Goal: Task Accomplishment & Management: Complete application form

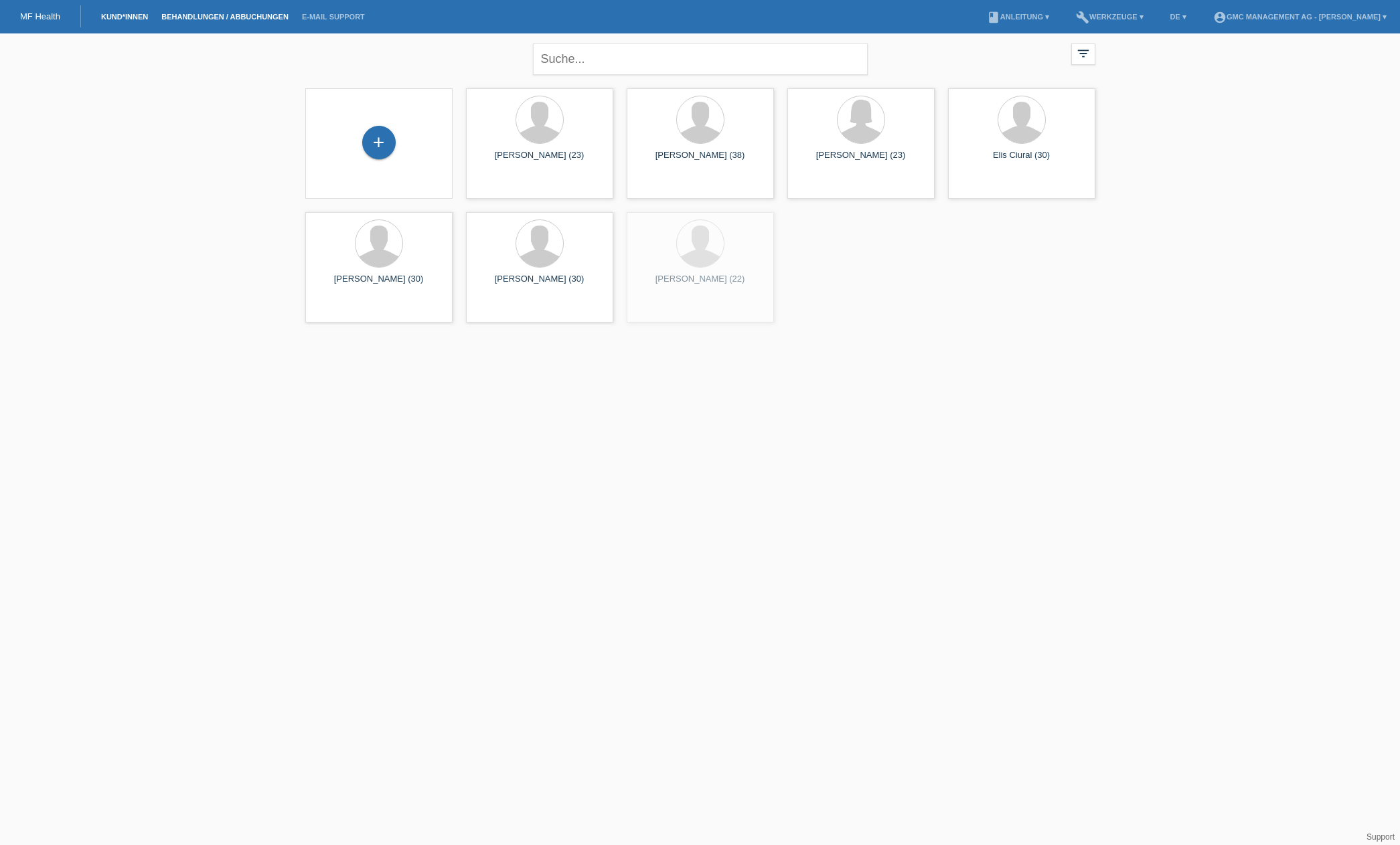
click at [211, 13] on link "Behandlungen / Abbuchungen" at bounding box center [224, 16] width 140 height 8
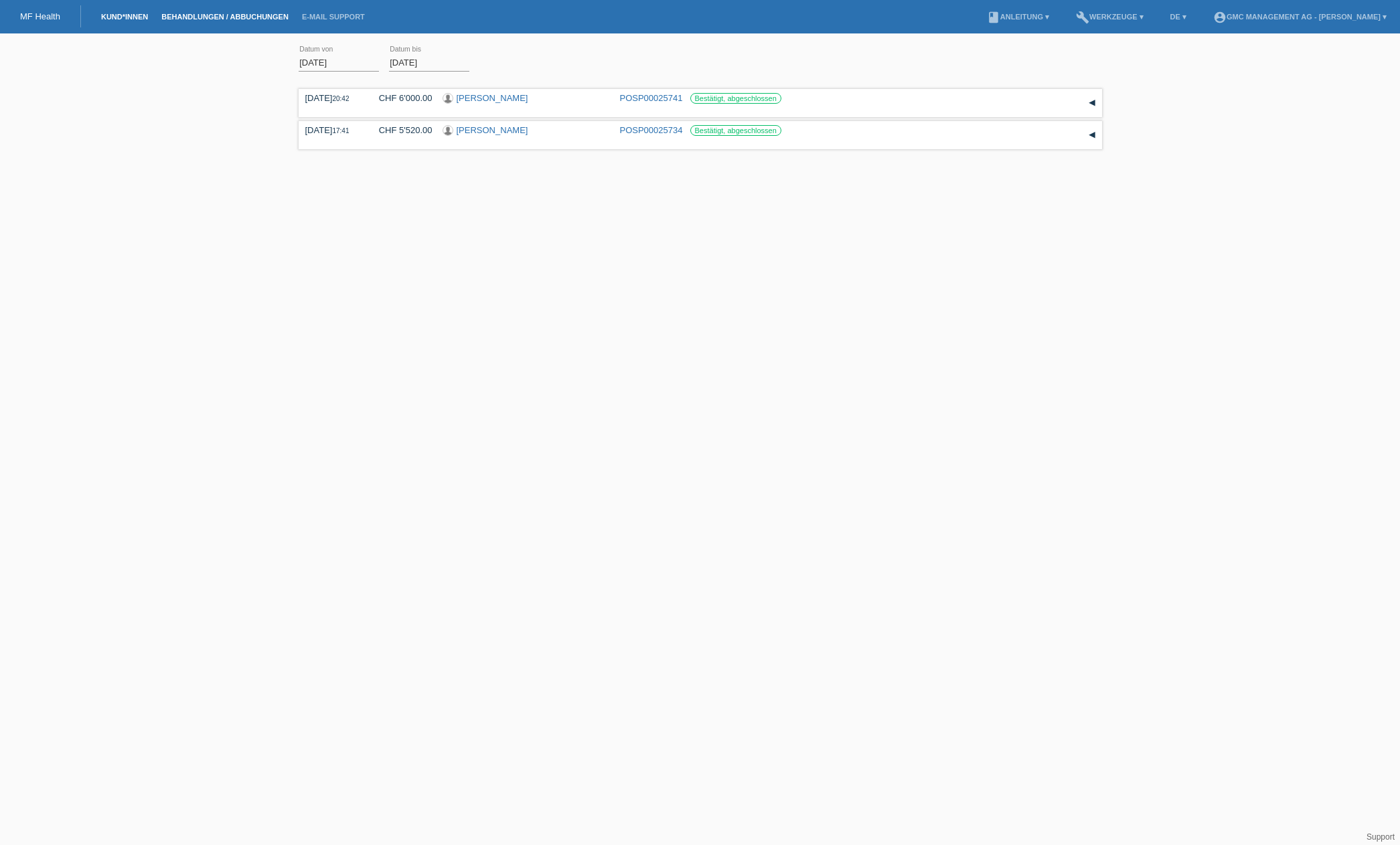
click at [154, 13] on link "Kund*innen" at bounding box center [124, 16] width 61 height 8
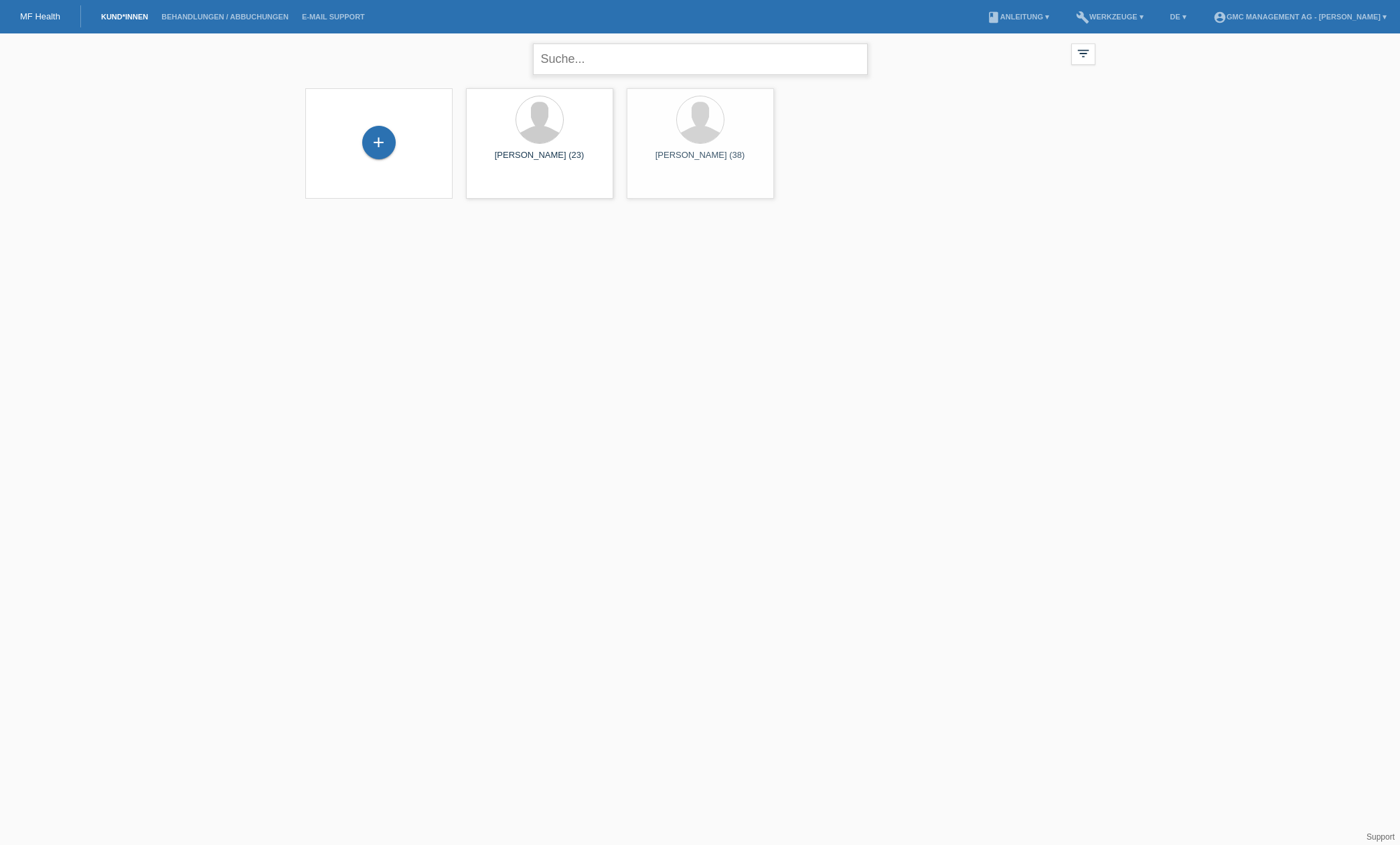
click at [631, 68] on input "text" at bounding box center [700, 59] width 335 height 32
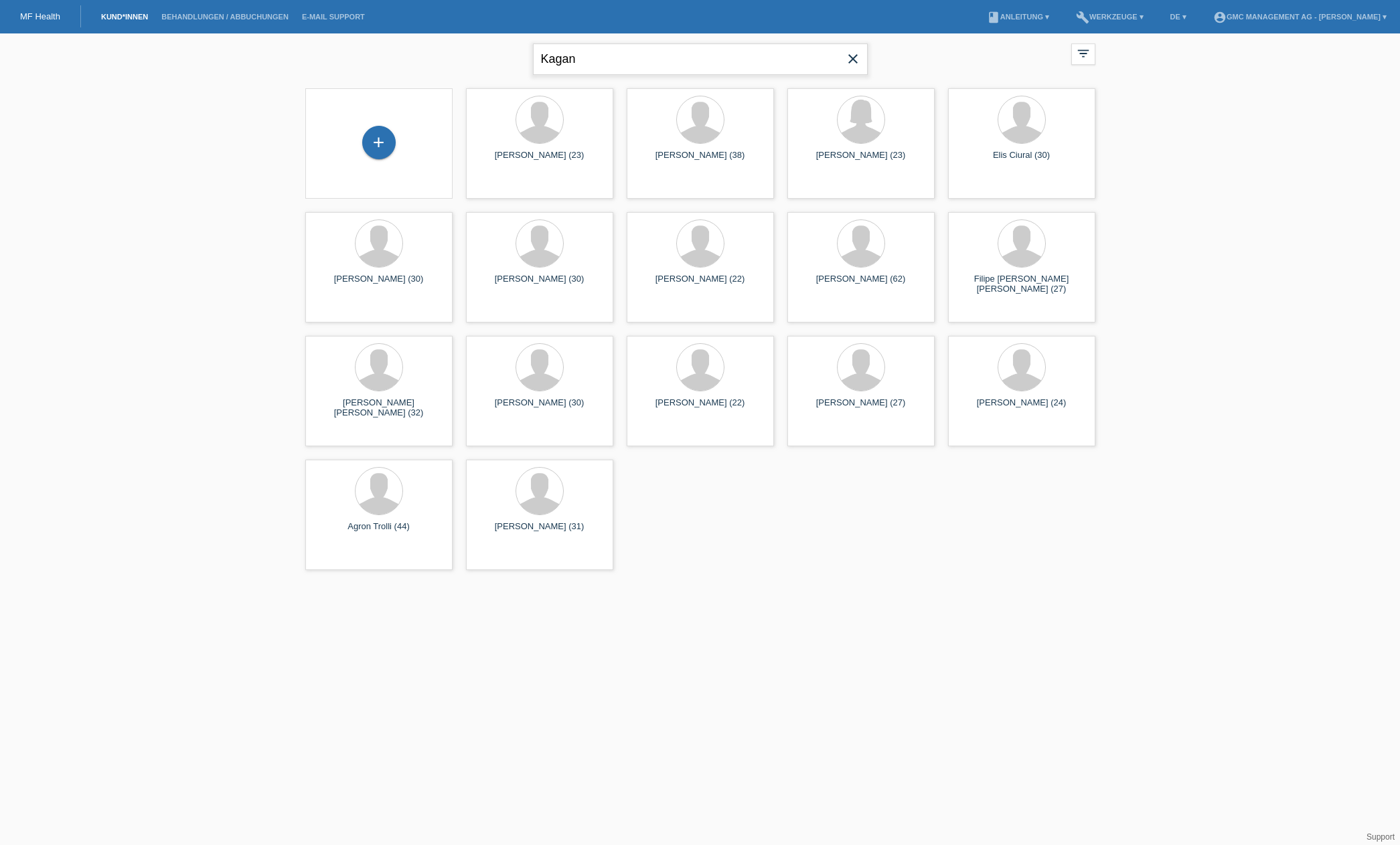
type input "Kagan"
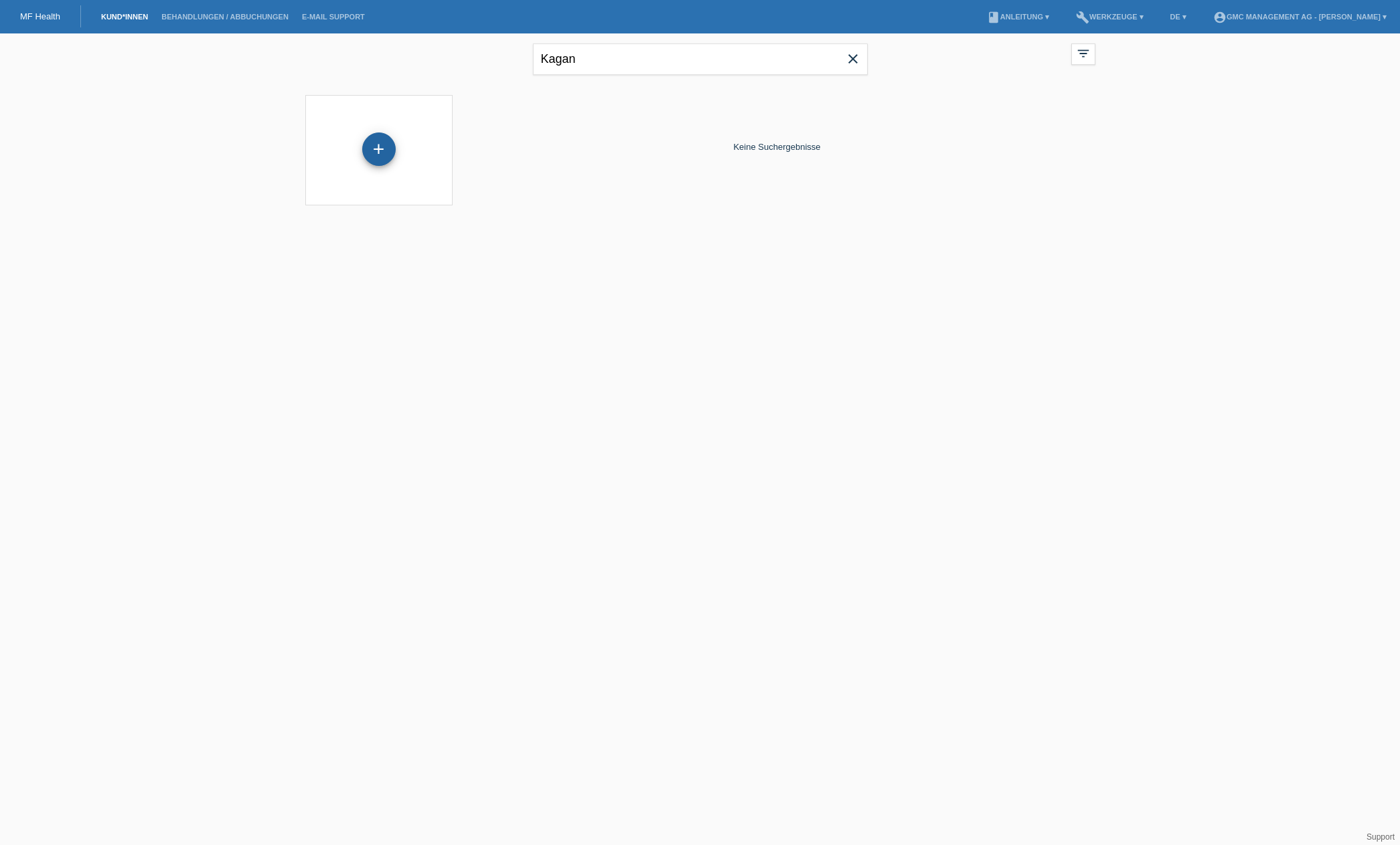
click at [385, 143] on div "+" at bounding box center [378, 148] width 33 height 33
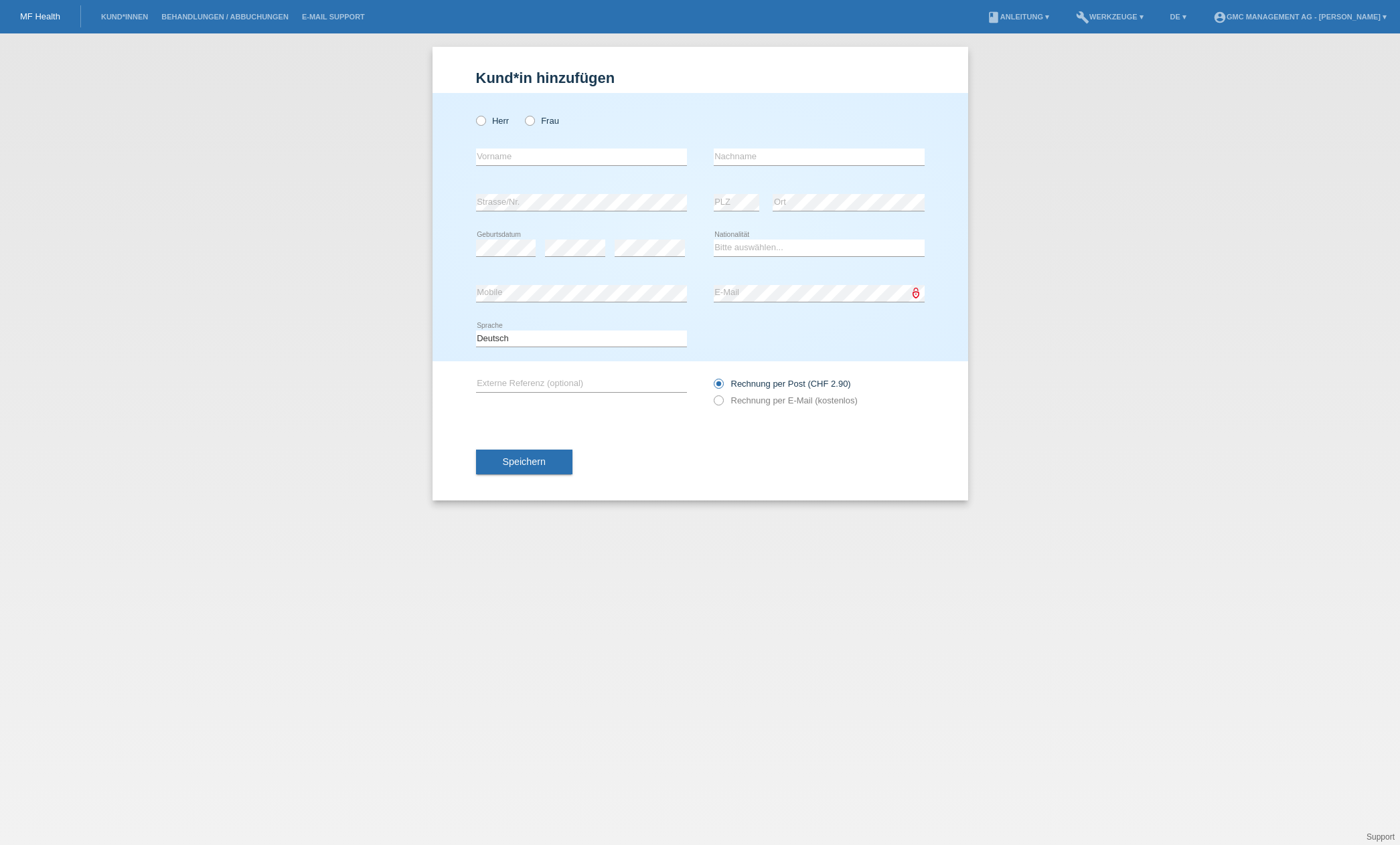
drag, startPoint x: 481, startPoint y: 118, endPoint x: 521, endPoint y: 168, distance: 64.0
click at [488, 123] on label "Herr" at bounding box center [492, 120] width 33 height 10
click at [485, 123] on input "Herr" at bounding box center [481, 120] width 9 height 9
radio input "true"
click at [521, 168] on div "error Vorname" at bounding box center [581, 157] width 211 height 45
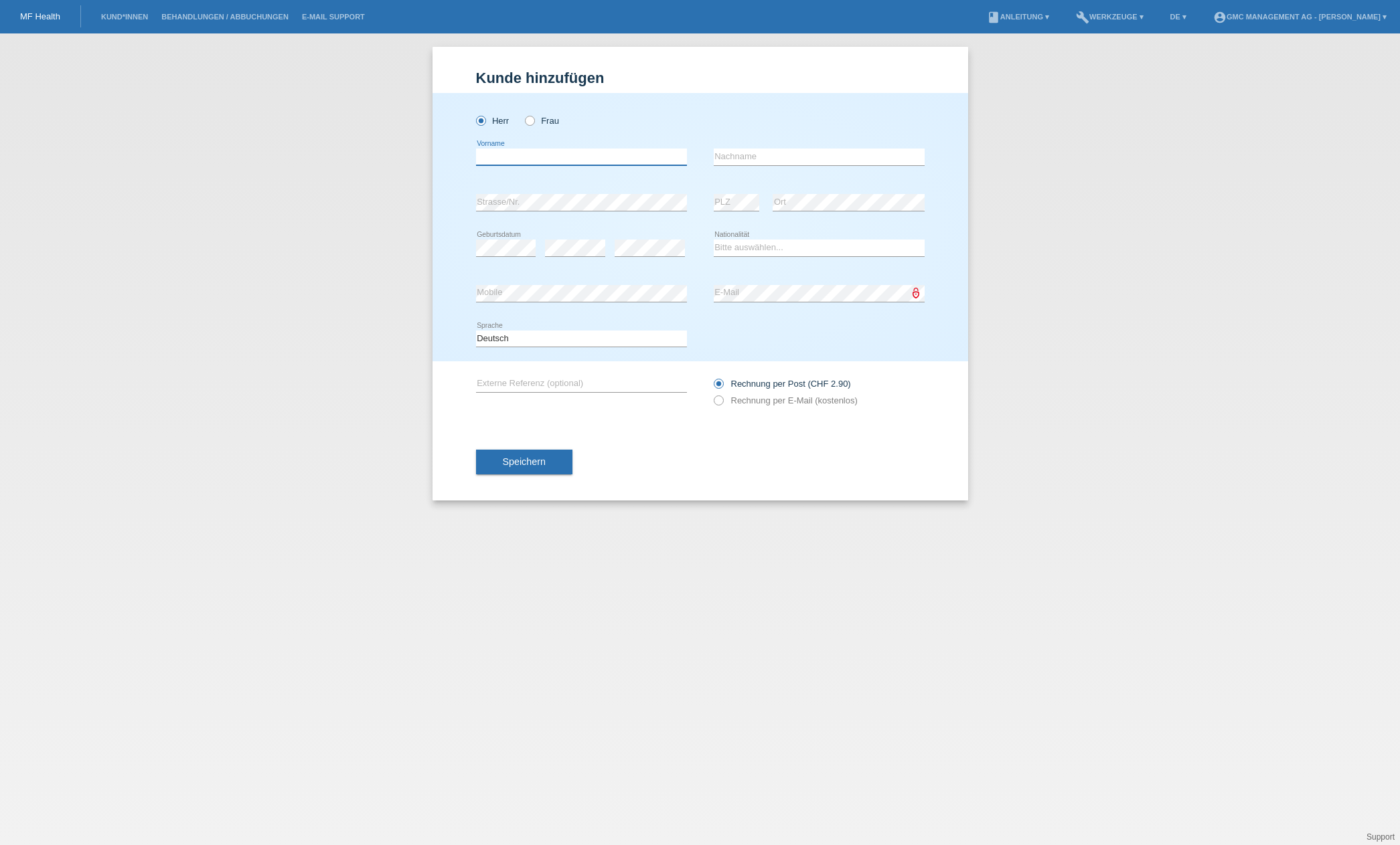
click at [531, 159] on input "text" at bounding box center [581, 157] width 211 height 16
click at [595, 158] on input "text" at bounding box center [581, 157] width 211 height 16
paste input "Kagan"
type input "Kagan"
click at [797, 156] on input "text" at bounding box center [819, 157] width 211 height 16
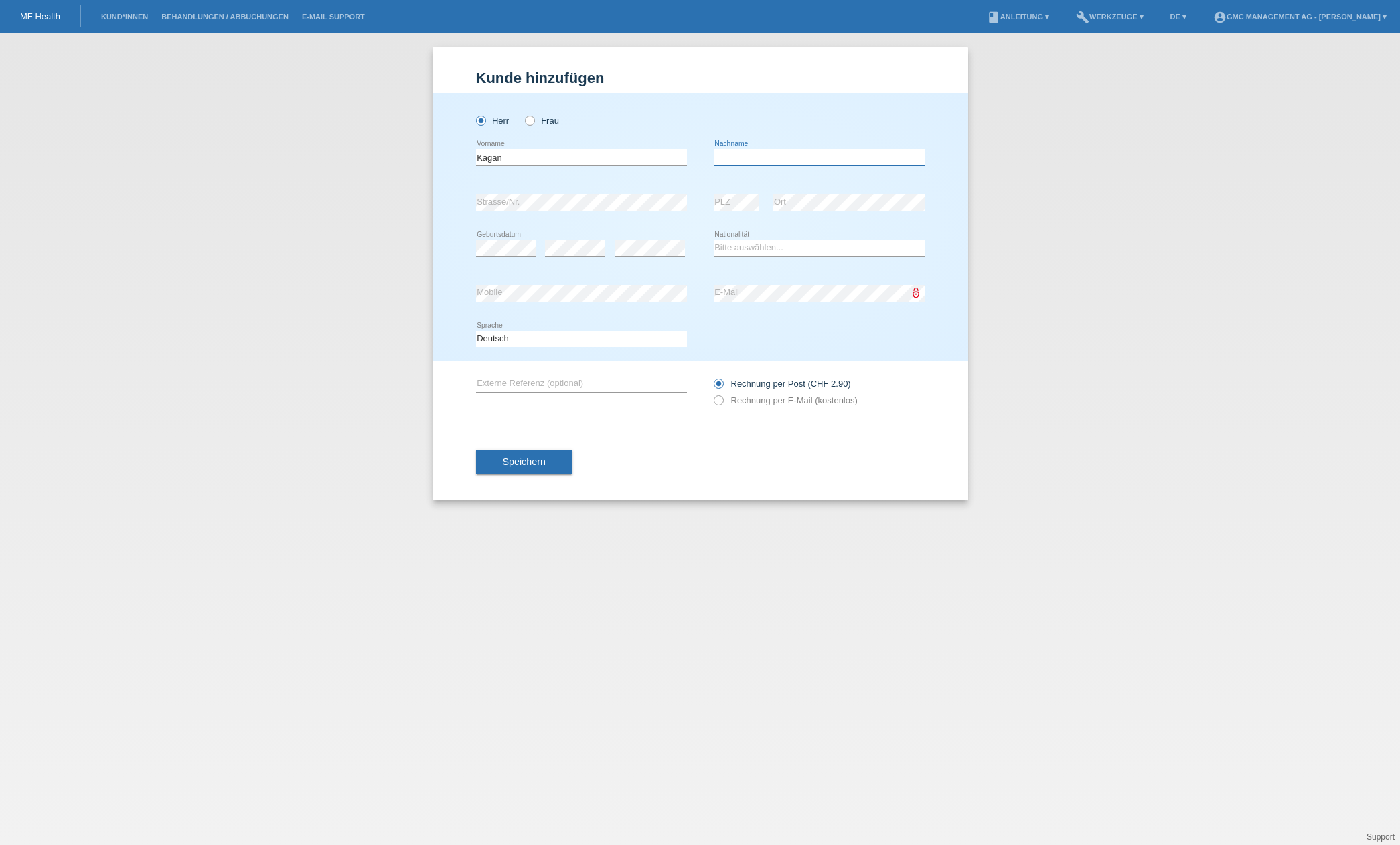
paste input "Temircan"
type input "Temircan"
click at [775, 259] on div "Bitte auswählen... Schweiz Deutschland Liechtenstein Österreich ------------ Af…" at bounding box center [819, 248] width 211 height 45
click at [778, 246] on select "Bitte auswählen... Schweiz Deutschland Liechtenstein Österreich ------------ Af…" at bounding box center [819, 248] width 211 height 16
click at [705, 278] on div "error Mobile error E-Mail" at bounding box center [700, 294] width 449 height 45
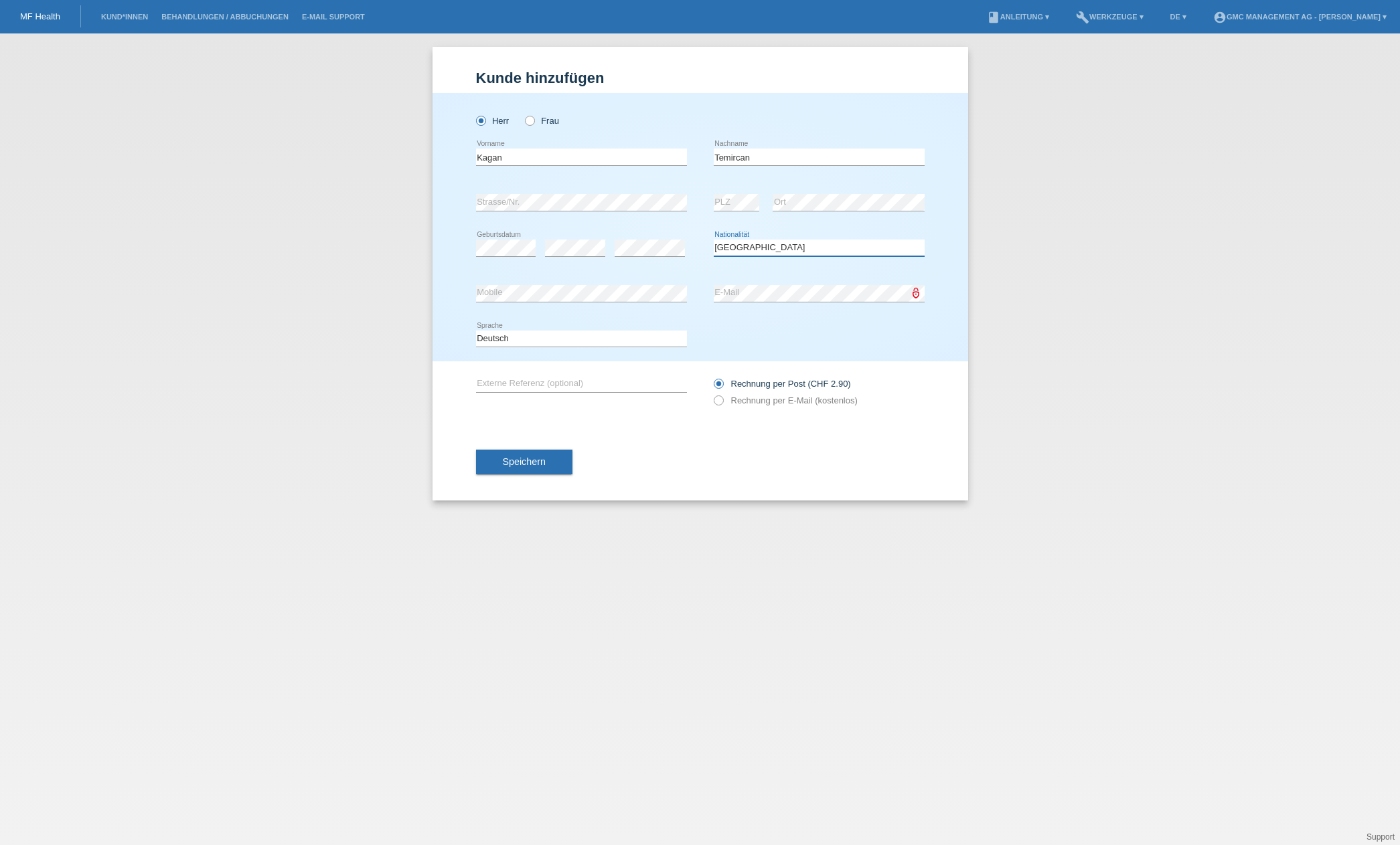
click at [824, 249] on select "Bitte auswählen... Schweiz Deutschland Liechtenstein Österreich ------------ Af…" at bounding box center [819, 248] width 211 height 16
select select "TR"
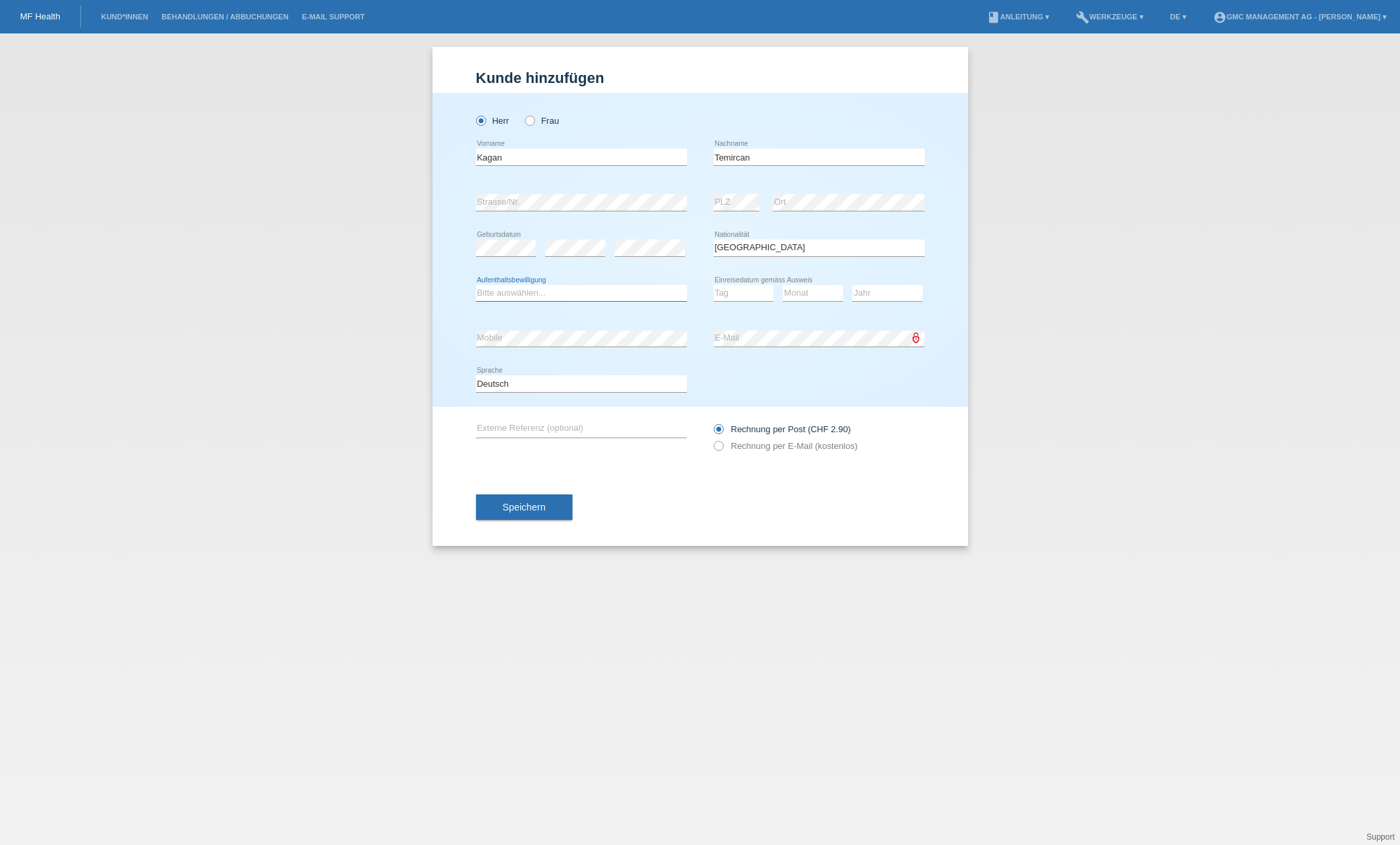
click at [622, 290] on select "Bitte auswählen... C B B - Flüchtlingsstatus Andere" at bounding box center [581, 293] width 211 height 16
select select "C"
click at [763, 295] on select "Tag 01 02 03 04 05 06 07 08 09 10 11" at bounding box center [744, 293] width 61 height 16
select select "23"
click at [817, 292] on select "Monat 01 02 03 04 05 06 07 08 09 10 11" at bounding box center [813, 293] width 61 height 16
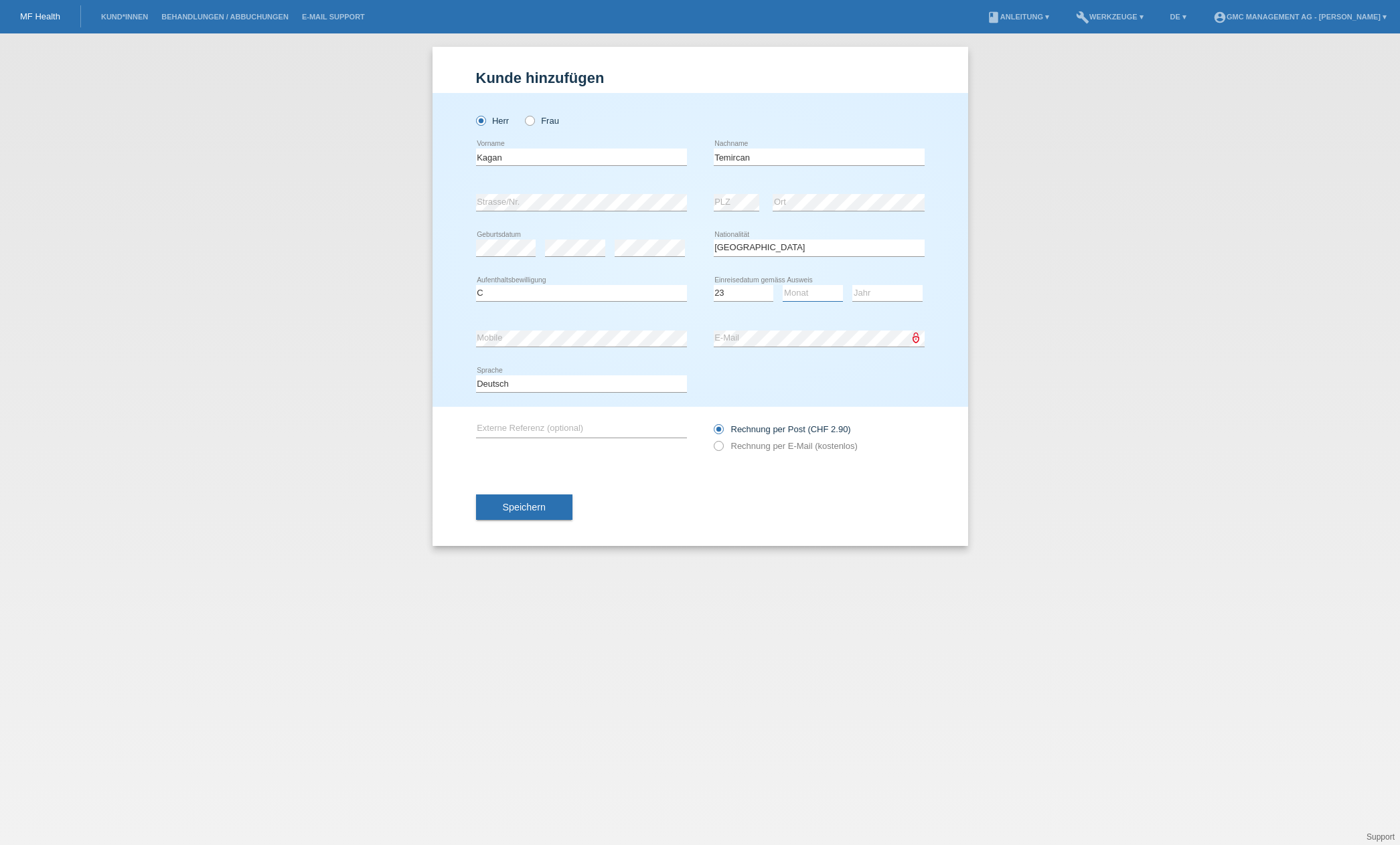
select select "01"
click at [879, 288] on select "Jahr 2025 2024 2023 2022 2021 2020 2019 2018 2017 2016 2015 2014 2013 2012 2011…" at bounding box center [888, 293] width 71 height 16
select select "2002"
click at [742, 513] on div "Speichern" at bounding box center [700, 508] width 449 height 78
click at [787, 376] on div "Deutsch Français Italiano English error Sprache" at bounding box center [700, 384] width 449 height 45
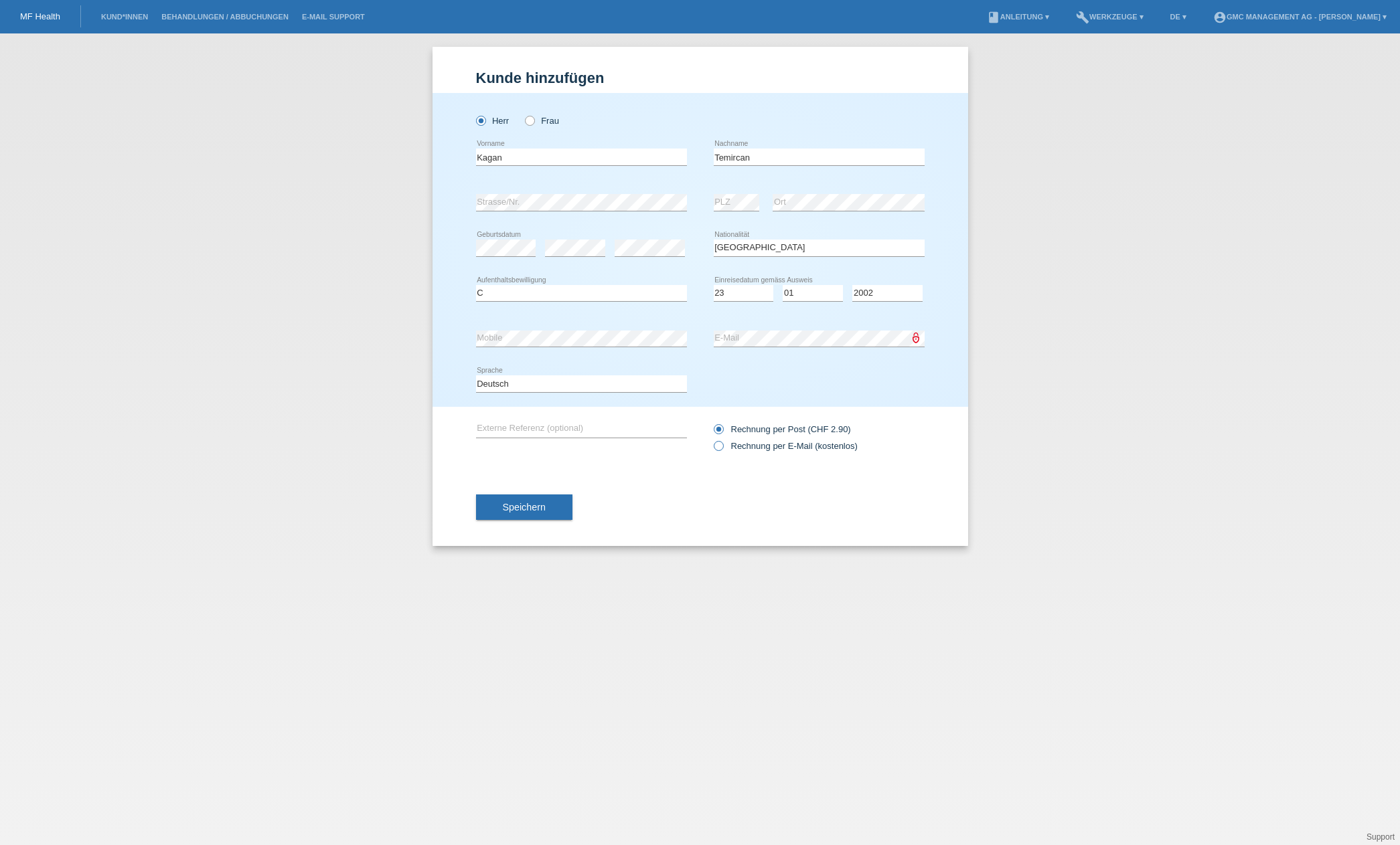
click at [711, 439] on icon at bounding box center [711, 439] width 0 height 0
click at [717, 445] on input "Rechnung per E-Mail (kostenlos)" at bounding box center [719, 450] width 9 height 16
radio input "true"
click at [547, 513] on button "Speichern" at bounding box center [524, 508] width 97 height 25
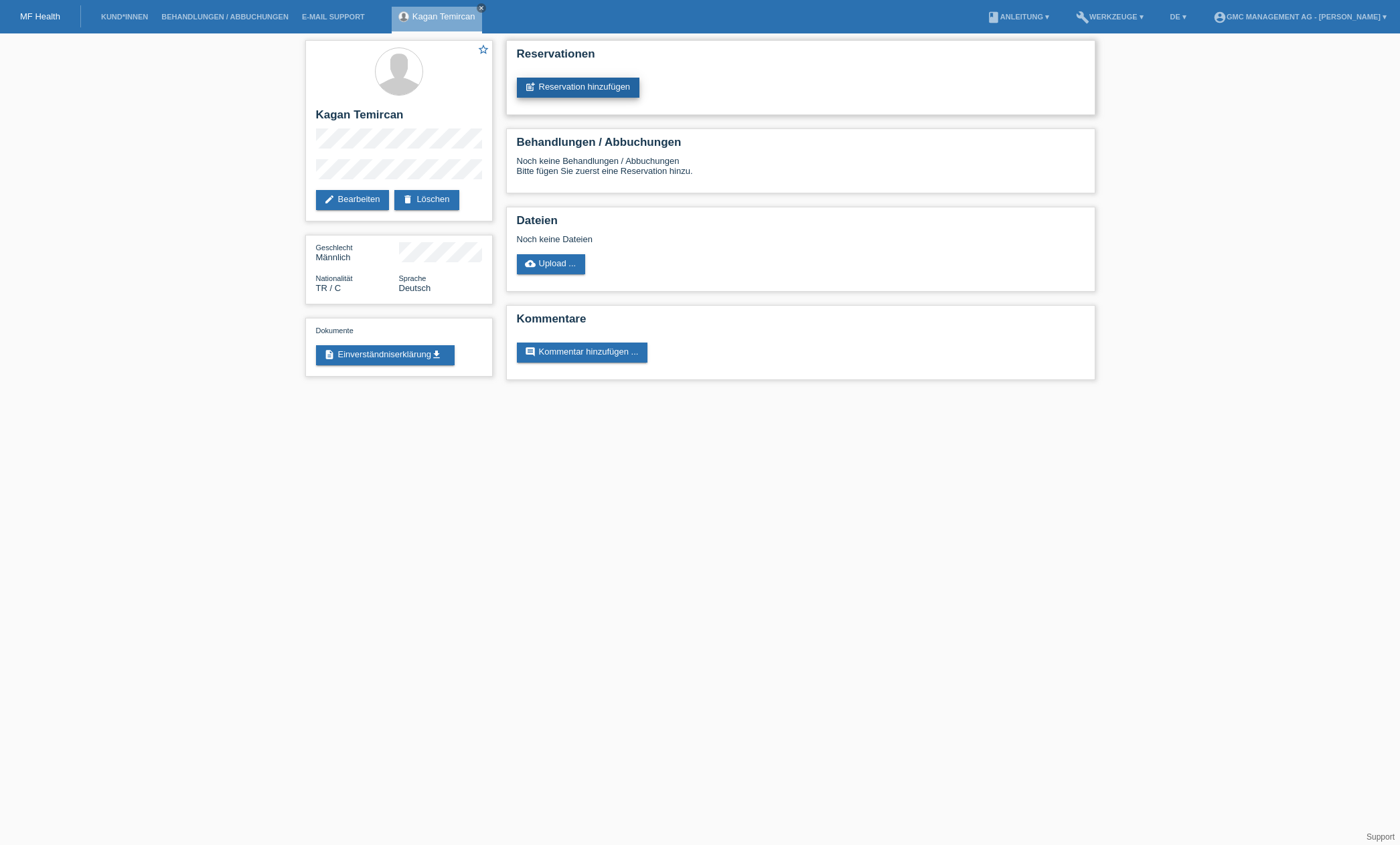
click at [592, 89] on link "post_add Reservation hinzufügen" at bounding box center [578, 88] width 123 height 20
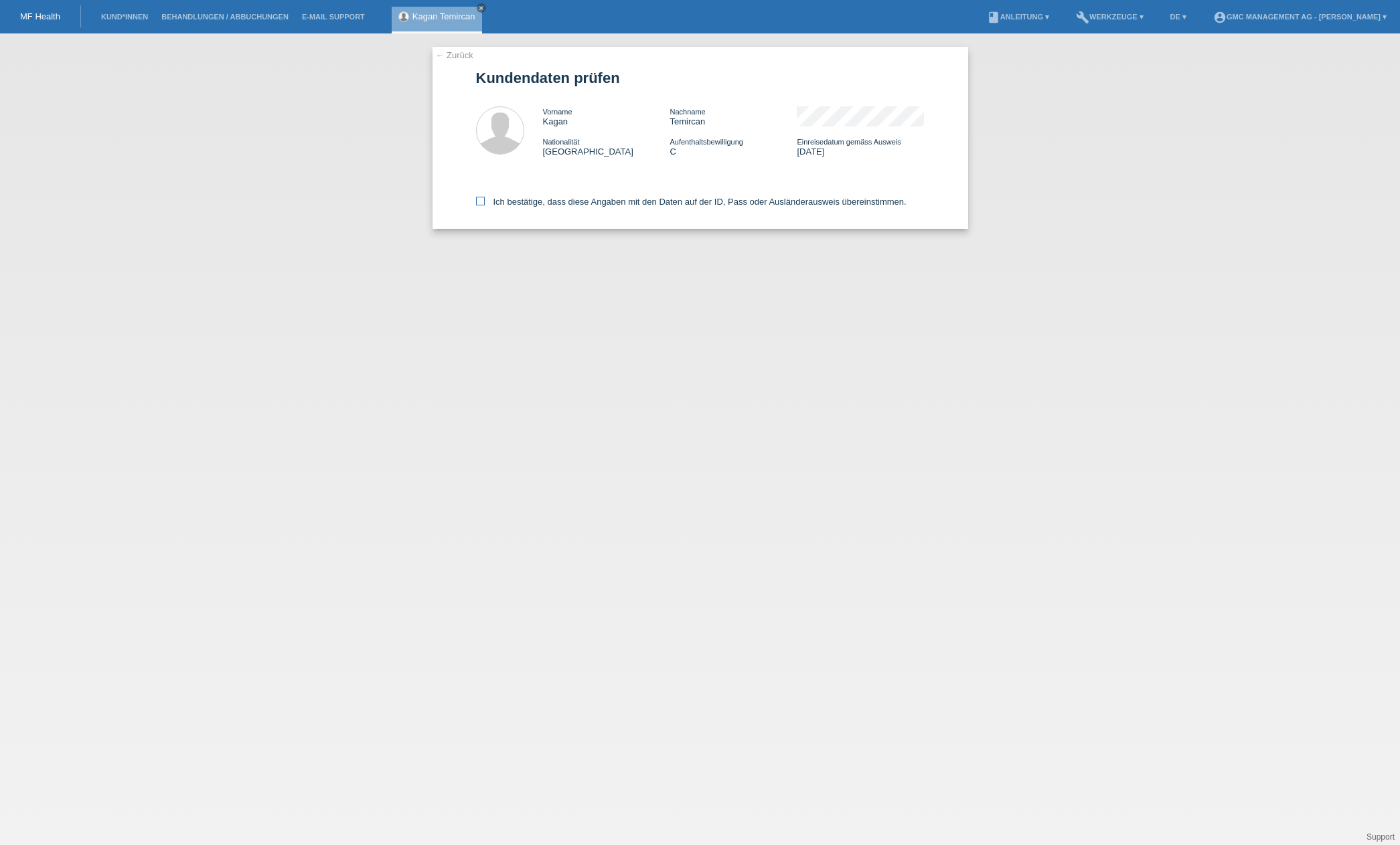
click at [480, 201] on icon at bounding box center [481, 202] width 9 height 9
click at [480, 201] on input "Ich bestätige, dass diese Angaben mit den Daten auf der ID, Pass oder Ausländer…" at bounding box center [481, 202] width 9 height 9
checkbox input "true"
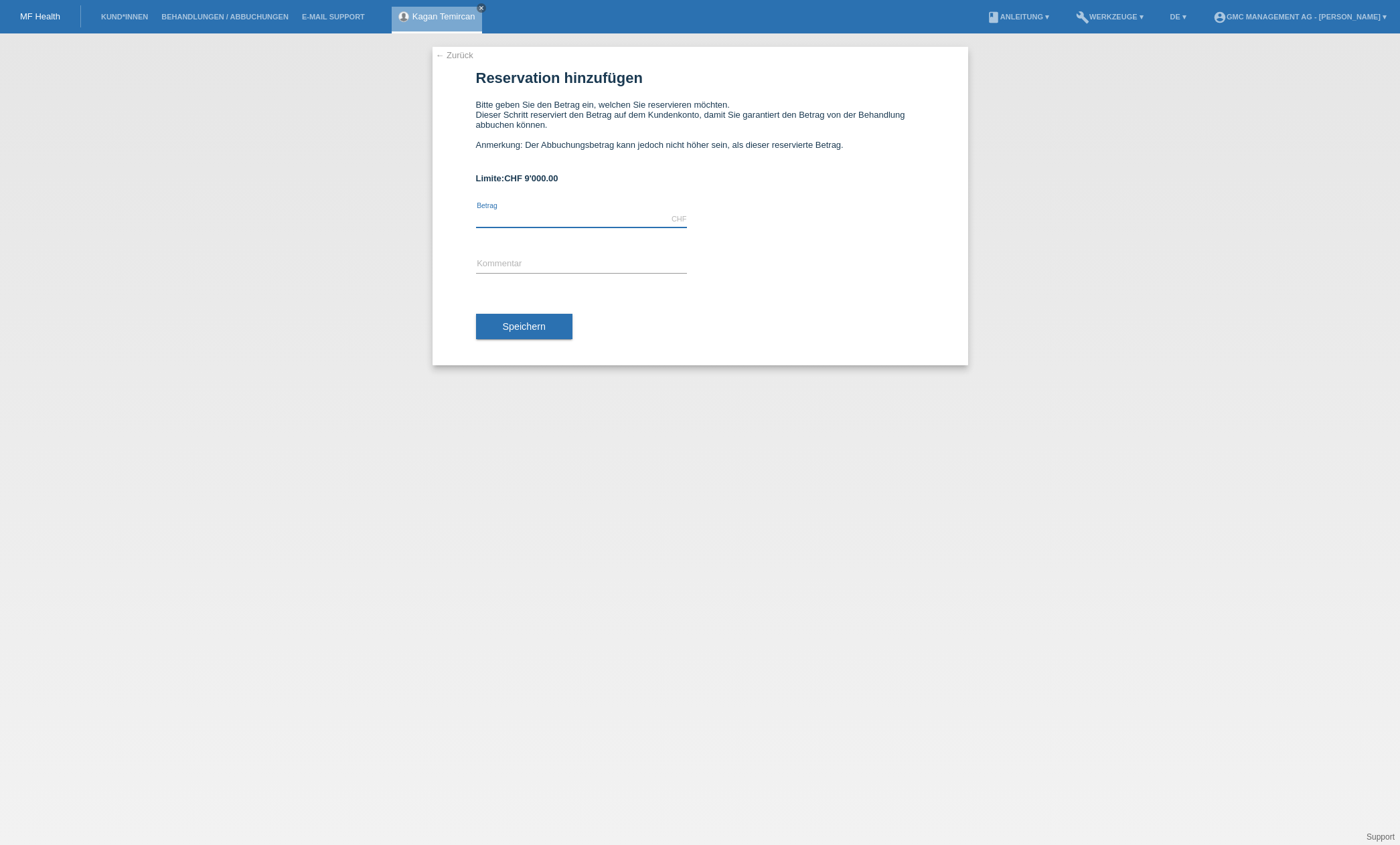
click at [652, 218] on input "text" at bounding box center [581, 219] width 211 height 16
type input "4500.00"
click at [516, 256] on input "text" at bounding box center [581, 264] width 211 height 16
click at [586, 261] on input "text" at bounding box center [581, 264] width 211 height 16
type input "Operation 04.08.2025 #20531"
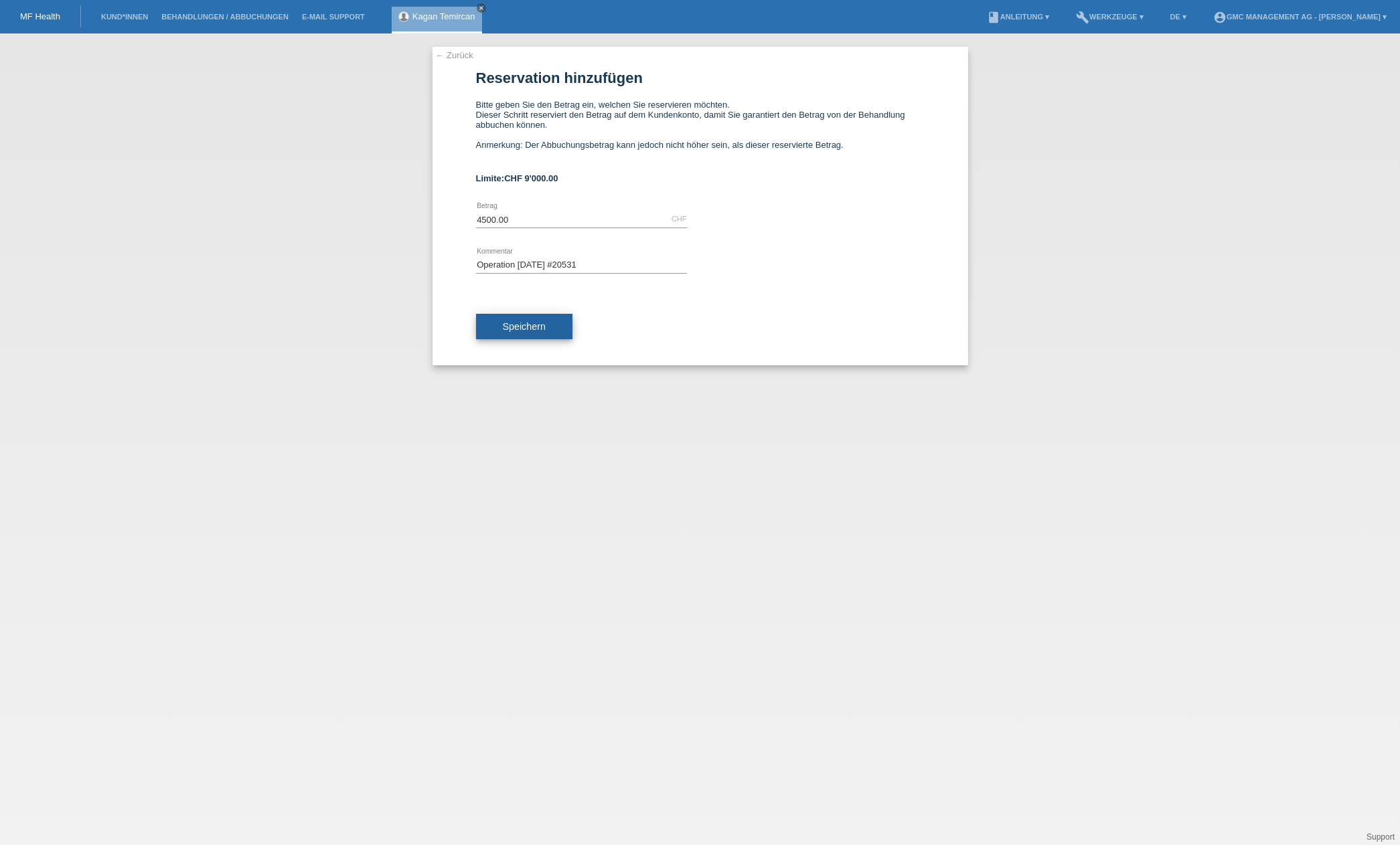
click at [526, 330] on span "Speichern" at bounding box center [524, 327] width 43 height 11
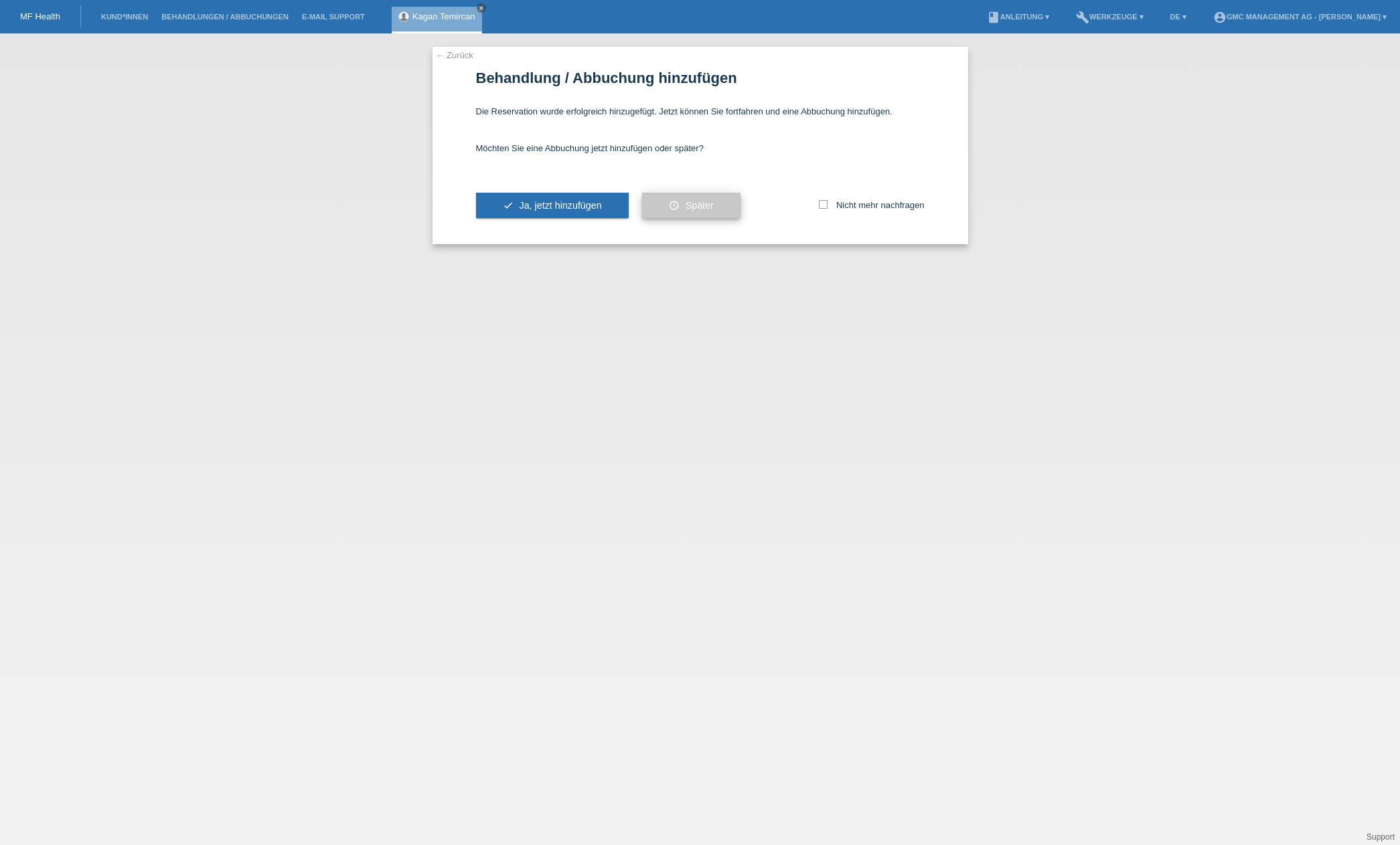
click at [819, 204] on icon at bounding box center [824, 204] width 9 height 9
click at [819, 204] on input "Nicht mehr nachfragen" at bounding box center [824, 204] width 9 height 9
checkbox input "true"
click at [557, 204] on span "Ja, jetzt hinzufügen" at bounding box center [559, 205] width 82 height 11
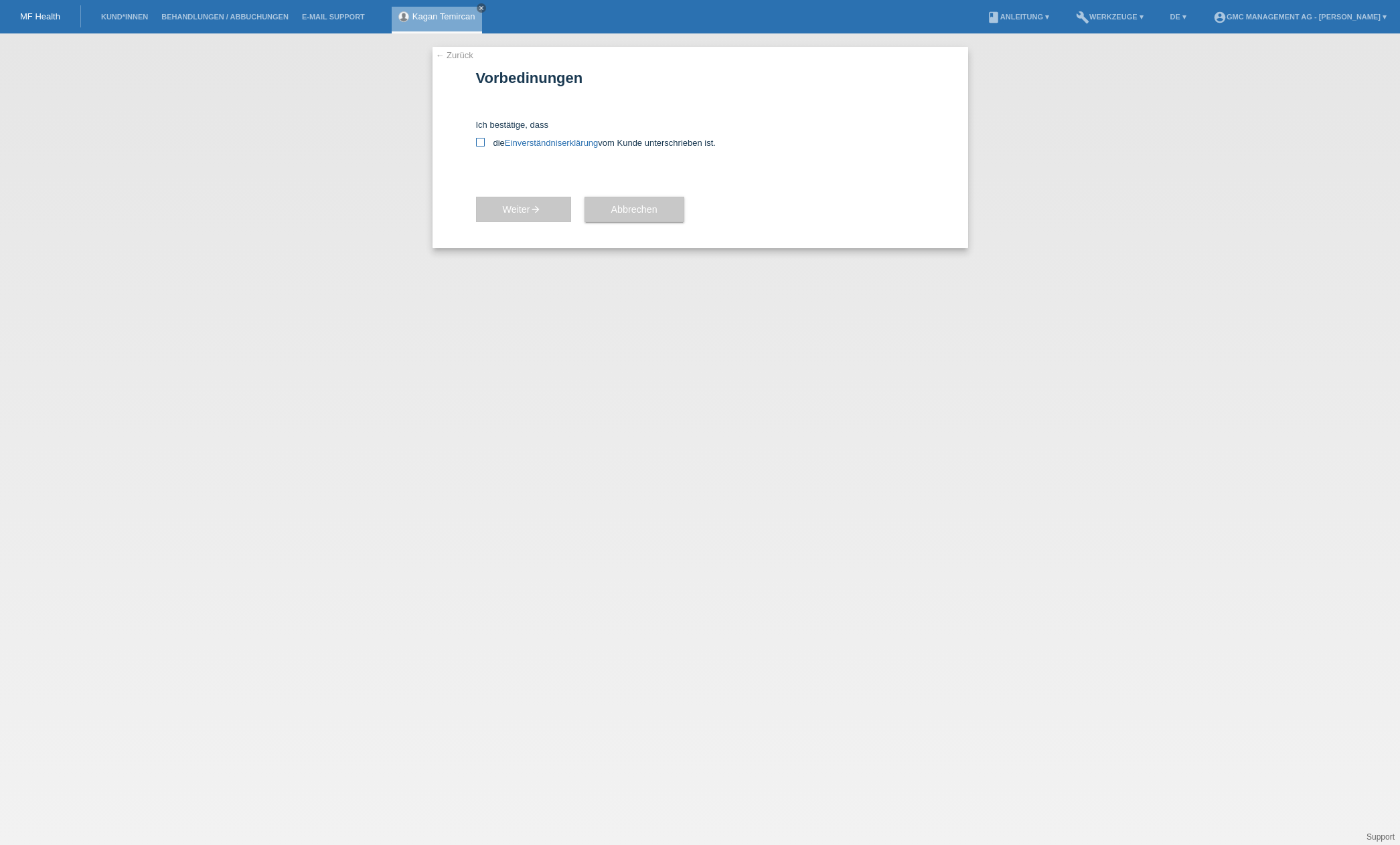
click at [479, 142] on icon at bounding box center [481, 142] width 9 height 9
click at [479, 142] on input "die Einverständniserklärung vom Kunde unterschrieben ist." at bounding box center [481, 142] width 9 height 9
checkbox input "true"
click at [521, 207] on span "Weiter arrow_forward" at bounding box center [524, 210] width 42 height 11
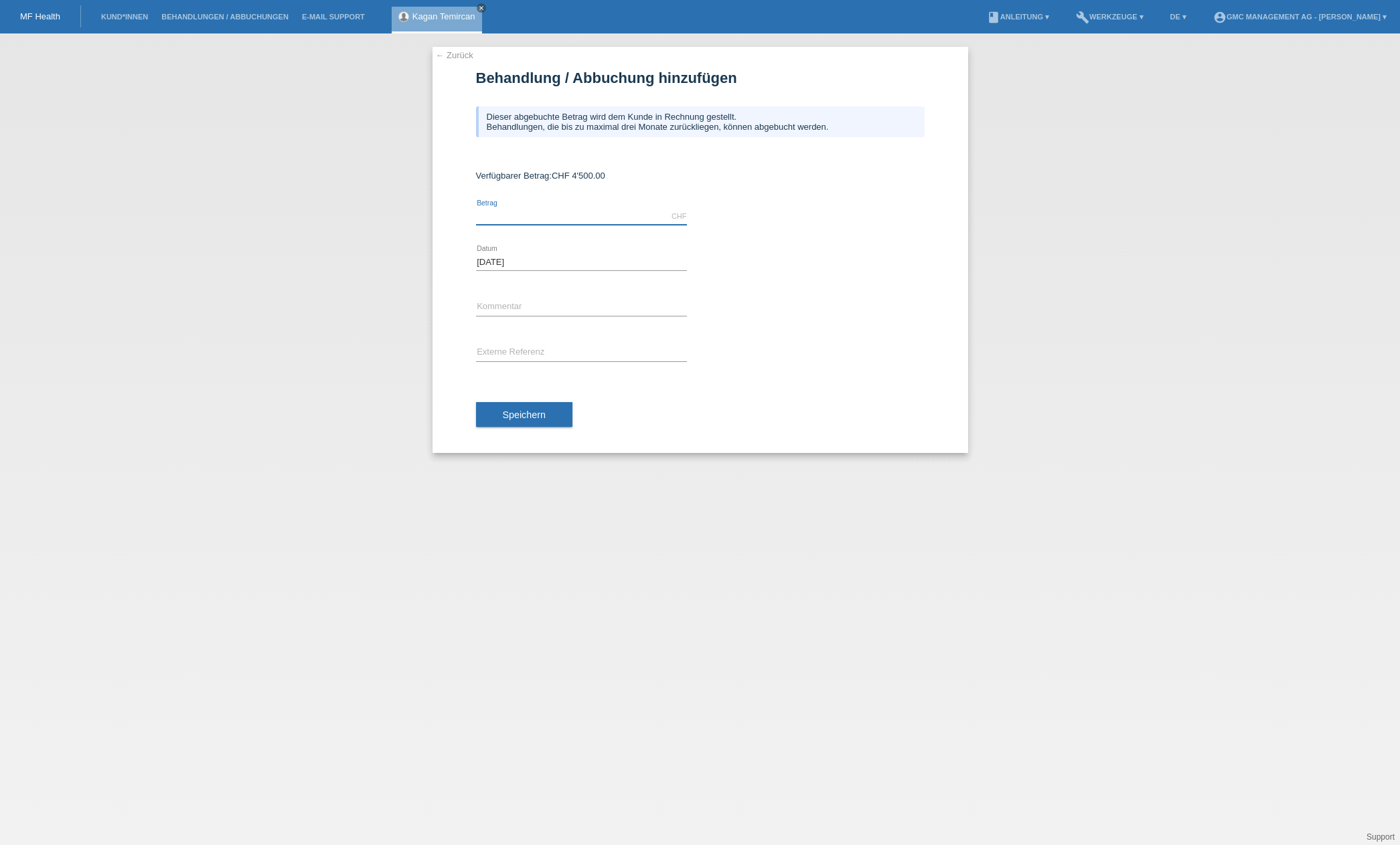
click at [591, 222] on input "text" at bounding box center [581, 216] width 211 height 16
type input "4500.00"
click at [556, 307] on input "text" at bounding box center [581, 308] width 211 height 16
paste input "k.temircan@bluewin.ch"
type input "Operation 04.08.2025"
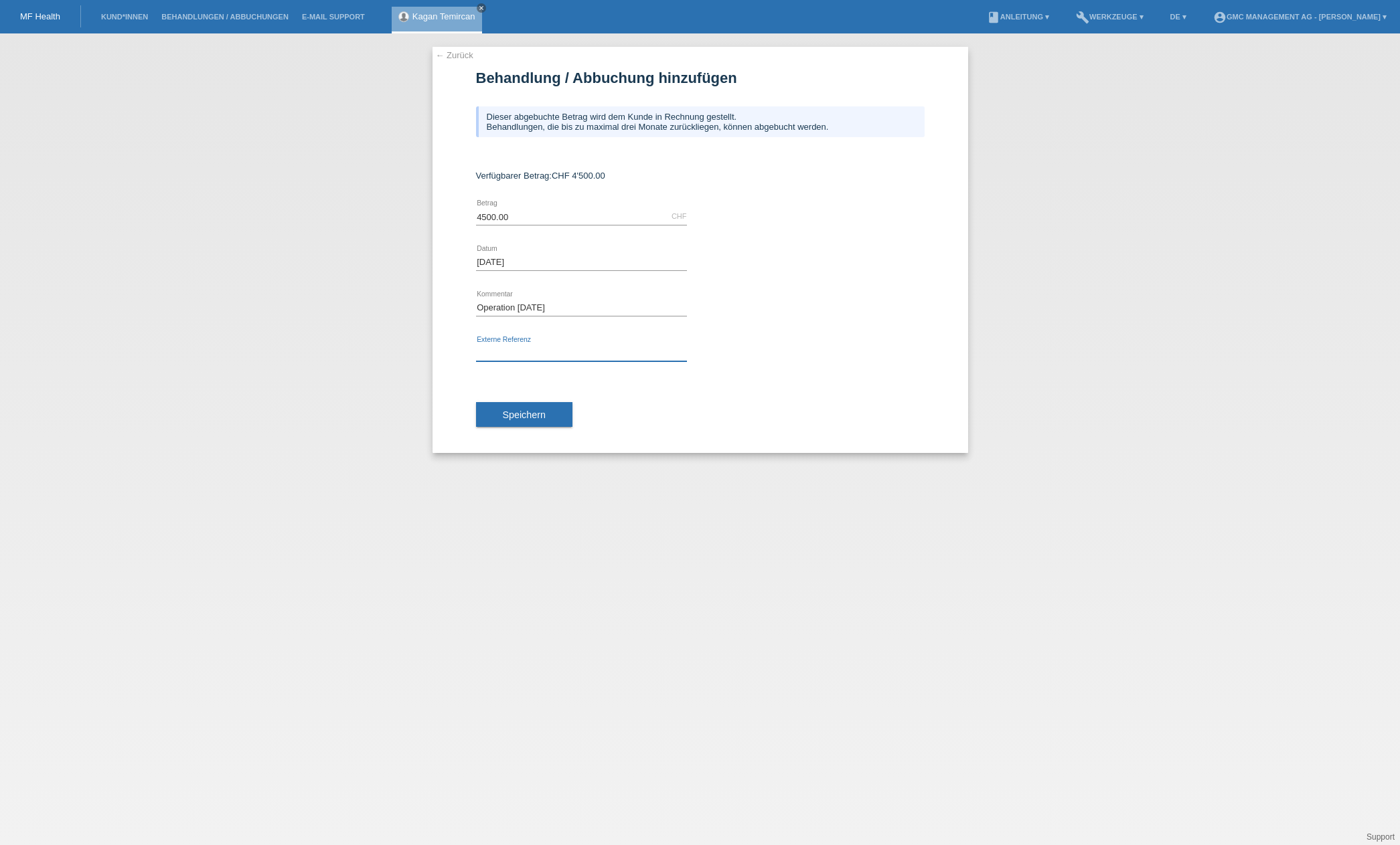
click at [513, 353] on input "text" at bounding box center [581, 353] width 211 height 16
paste input "Operation 04.08.2025"
type input "Operation 04.08.2025"
click at [599, 305] on input "Operation 04.08.2025" at bounding box center [581, 308] width 211 height 16
type input "Operation 04.08.2025 #20531"
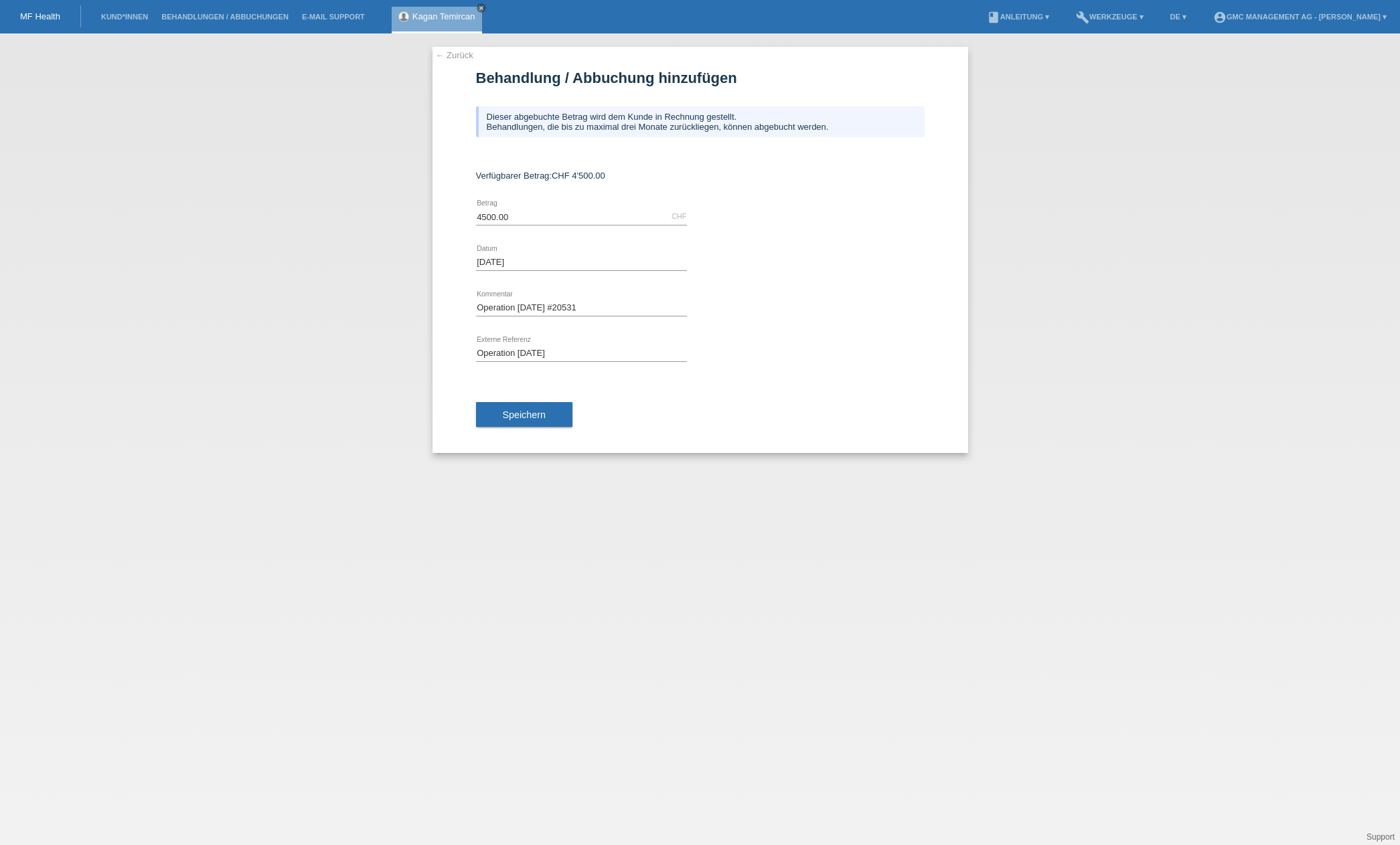
click at [715, 443] on div "Speichern" at bounding box center [700, 415] width 449 height 78
click at [492, 422] on button "Speichern" at bounding box center [524, 415] width 97 height 25
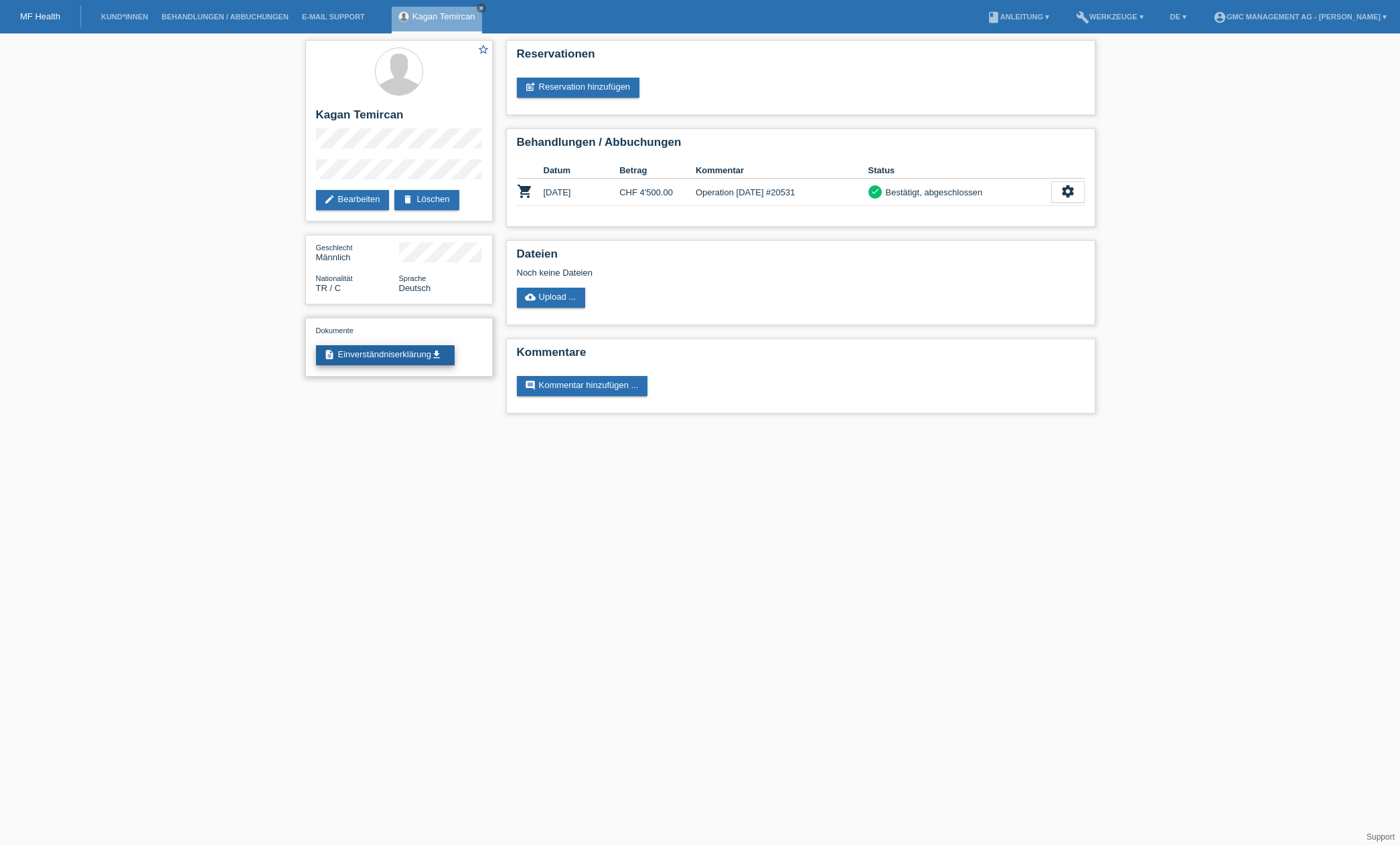
click at [441, 356] on icon "get_app" at bounding box center [436, 355] width 11 height 11
